Goal: Information Seeking & Learning: Learn about a topic

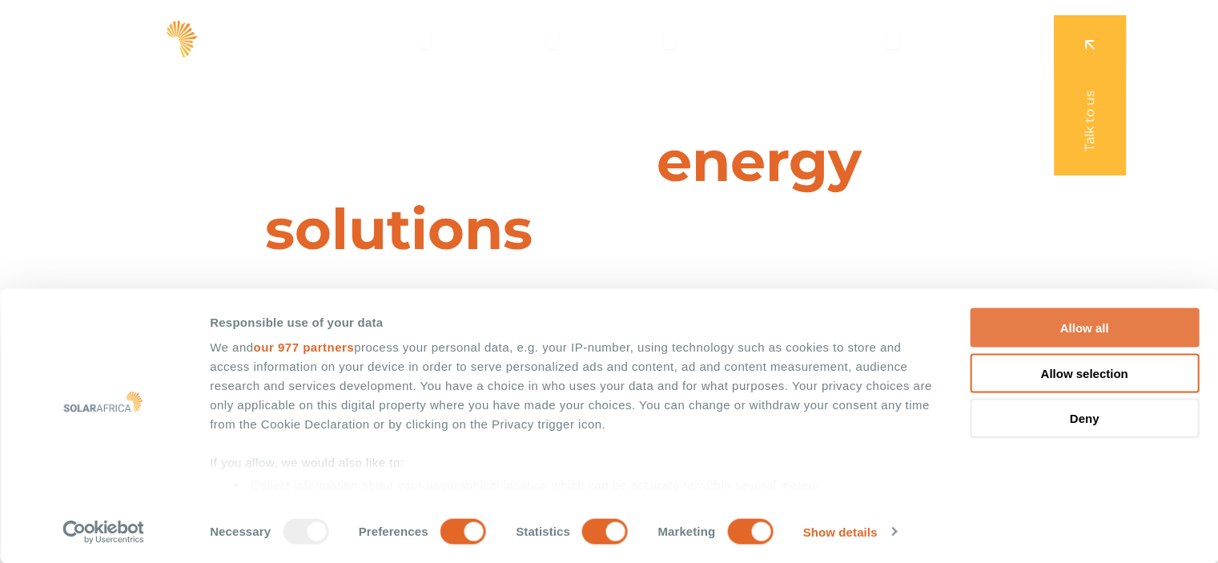
click at [1150, 326] on button "Allow all" at bounding box center [1083, 327] width 229 height 39
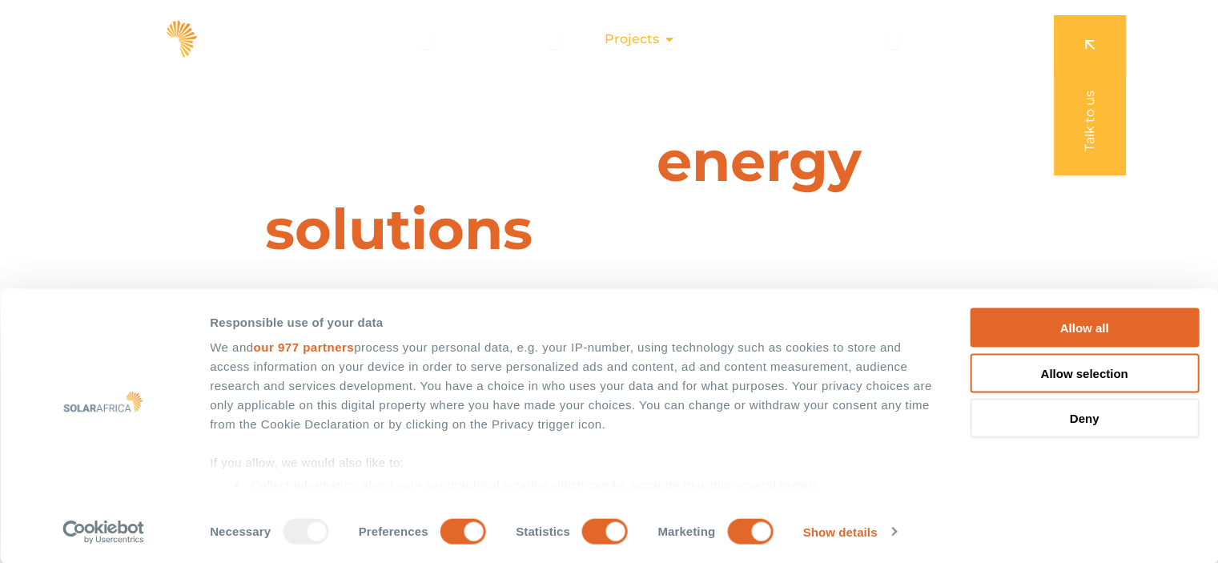
click at [668, 41] on icon "Menu" at bounding box center [669, 39] width 13 height 13
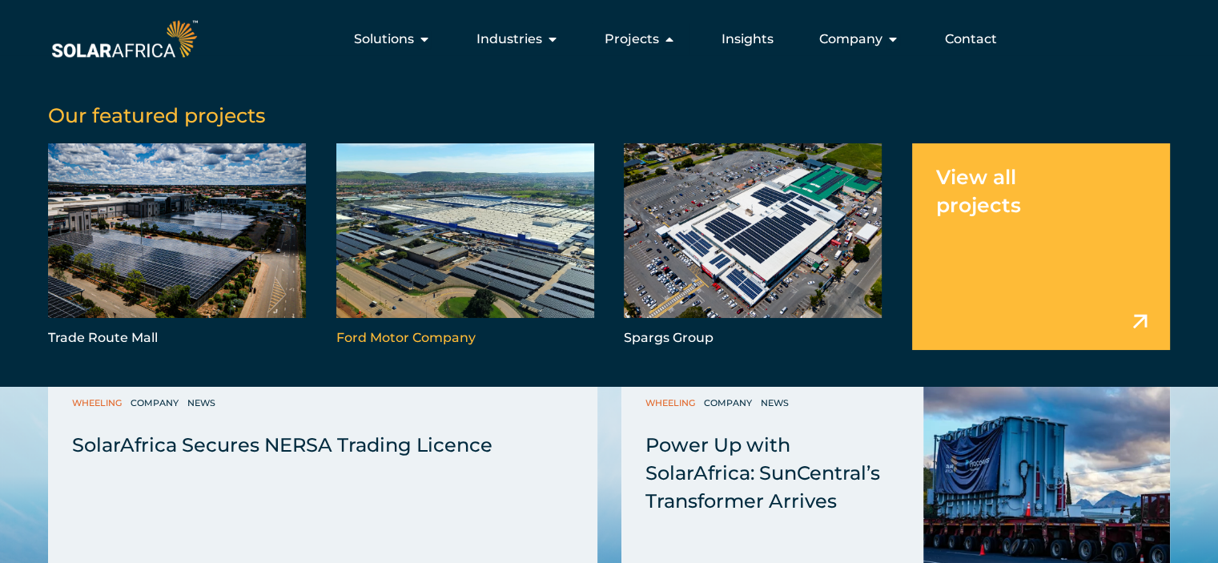
scroll to position [2097, 0]
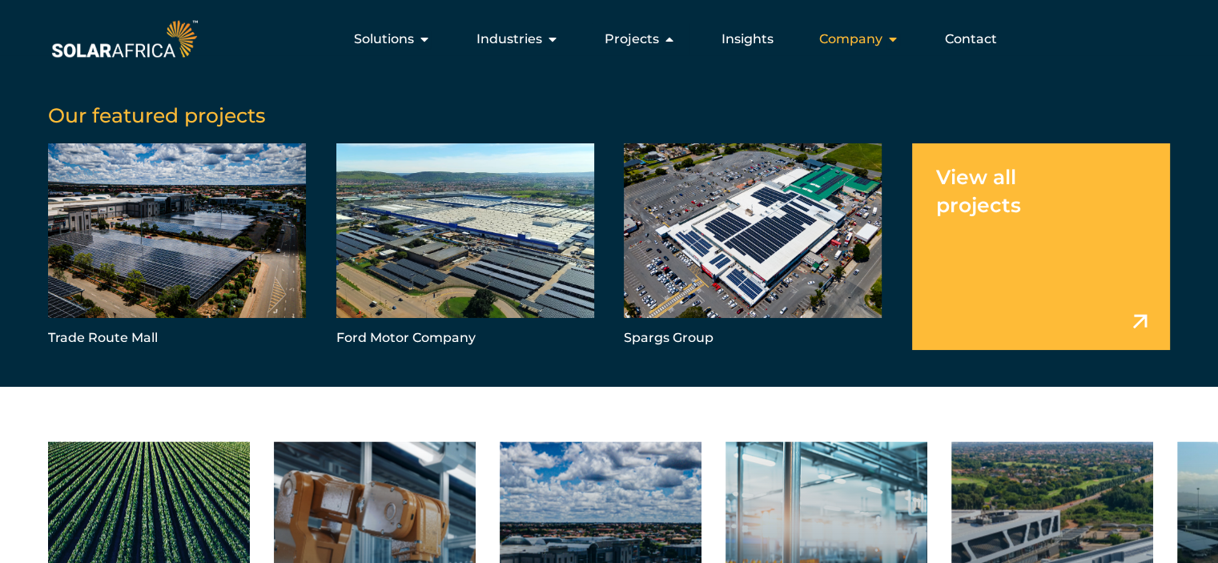
click at [887, 44] on icon "Menu" at bounding box center [892, 39] width 13 height 13
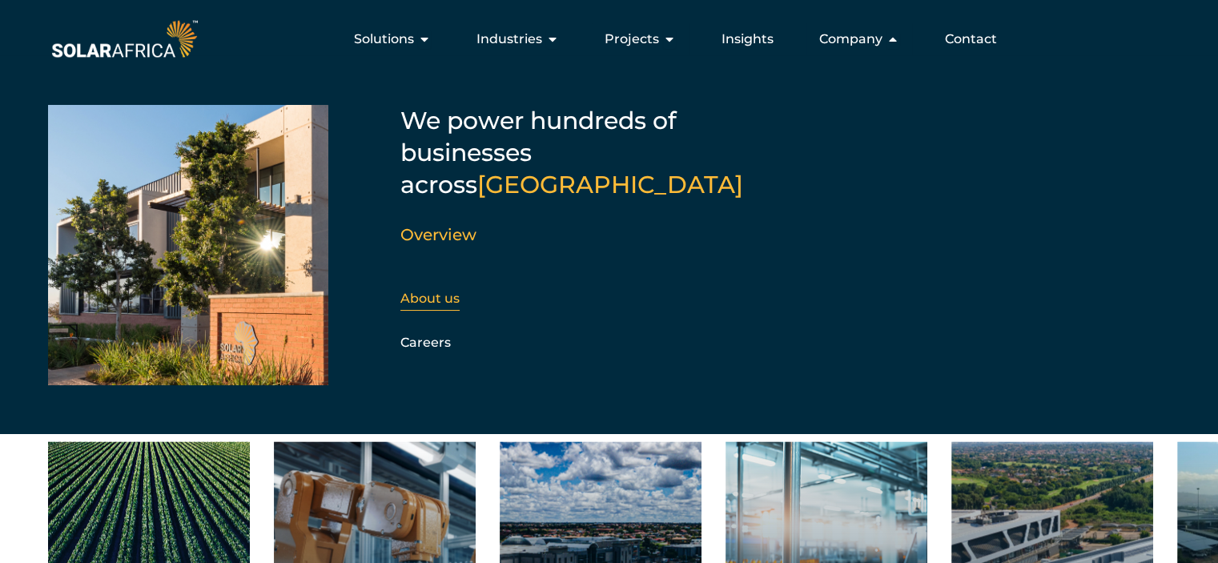
click at [420, 287] on div "About us" at bounding box center [486, 299] width 173 height 24
click at [423, 291] on link "About us" at bounding box center [429, 298] width 59 height 15
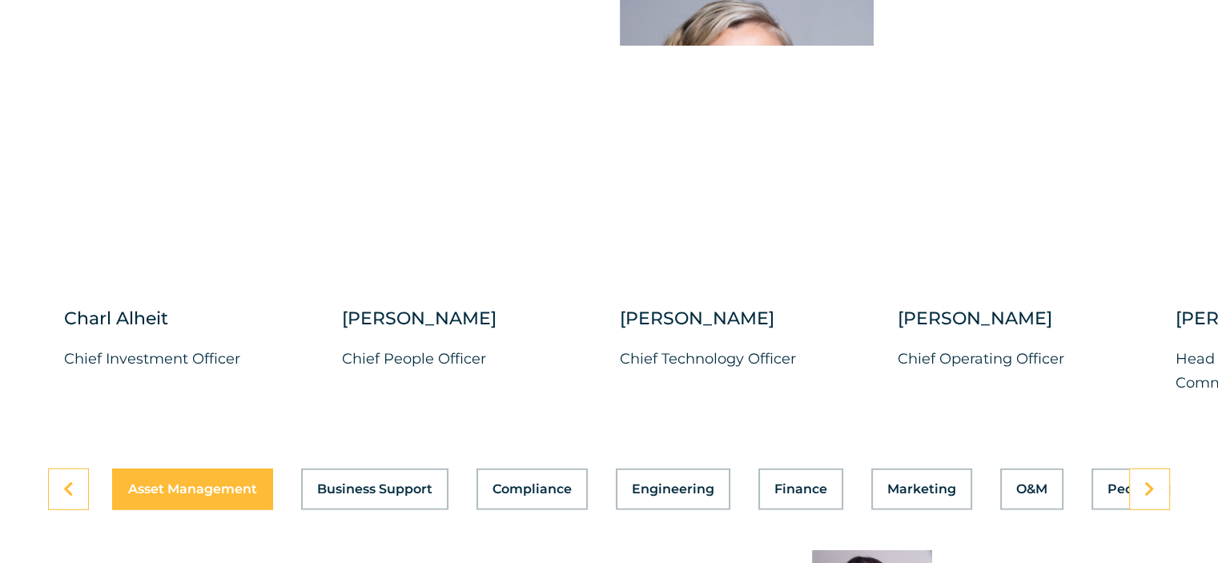
scroll to position [4563, 0]
